Goal: Task Accomplishment & Management: Manage account settings

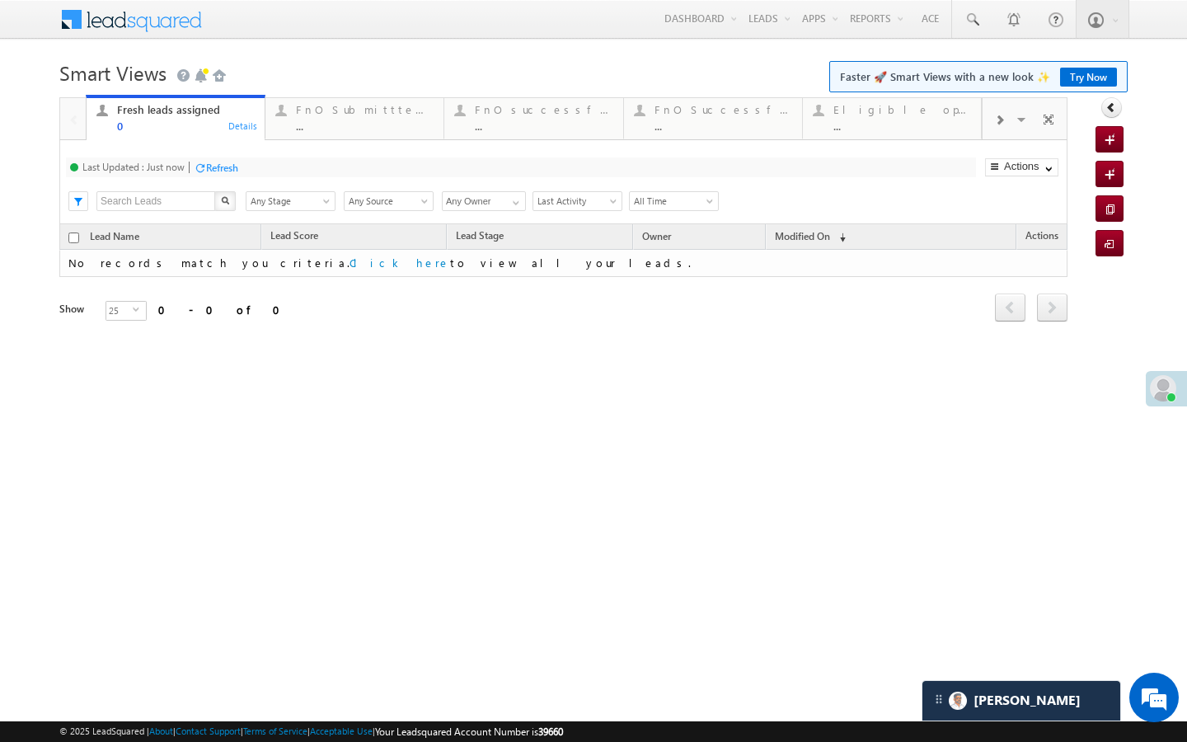
click at [412, 147] on div "Last Updated : Just now Refresh Refreshing... Search X Lead Stage Any Stage Any…" at bounding box center [563, 182] width 1008 height 84
click at [419, 132] on link "FnO Submittted Leads ... Details" at bounding box center [354, 117] width 180 height 44
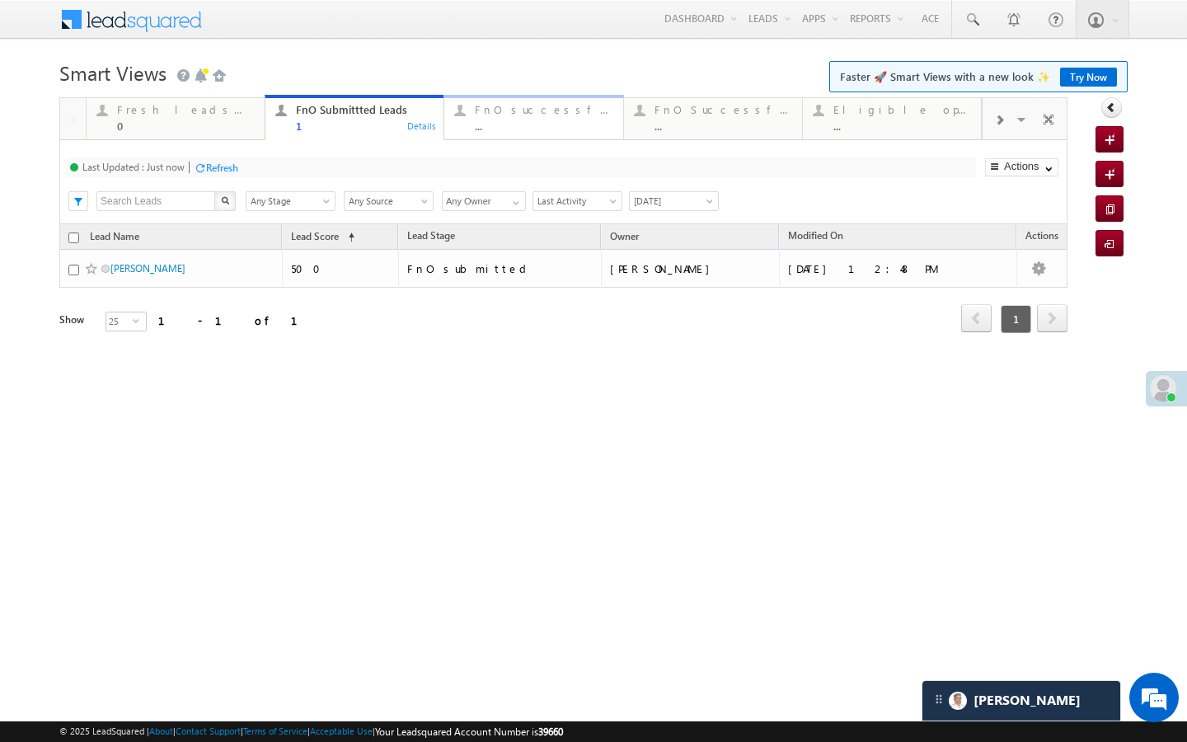
click at [470, 122] on div "FnO successful today Leads ... Details" at bounding box center [533, 116] width 175 height 32
